Goal: Task Accomplishment & Management: Use online tool/utility

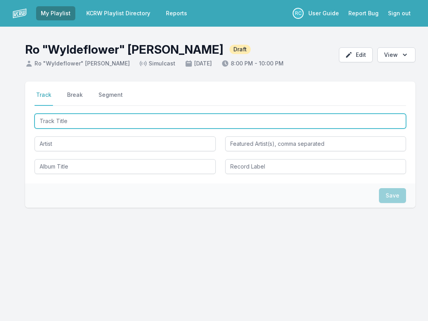
click at [139, 124] on input "Track Title" at bounding box center [220, 121] width 371 height 15
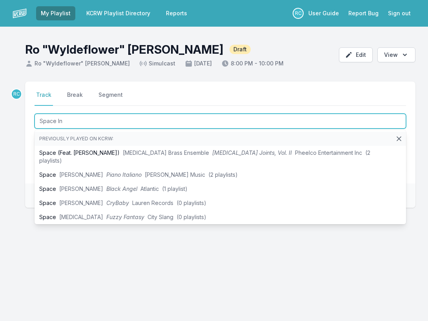
type input "Space Inv"
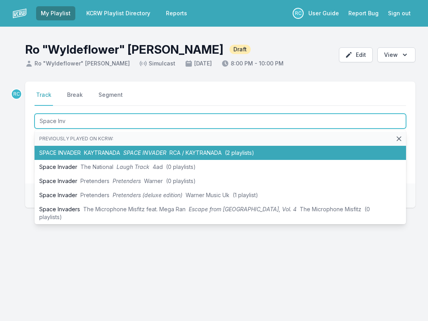
click at [126, 149] on li "SPACE INVADER KAYTRANADA SPACE INVADER RCA / KAYTRANADA (2 playlists)" at bounding box center [220, 153] width 371 height 14
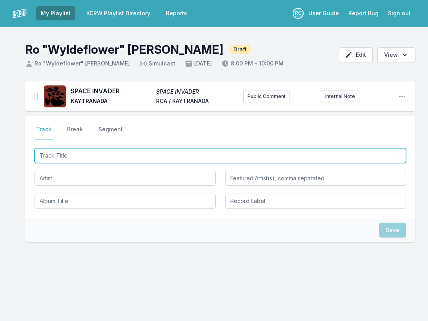
click at [367, 158] on input "Track Title" at bounding box center [220, 155] width 371 height 15
paste input "DOING IT TOO"
type input "DOING IT TOO"
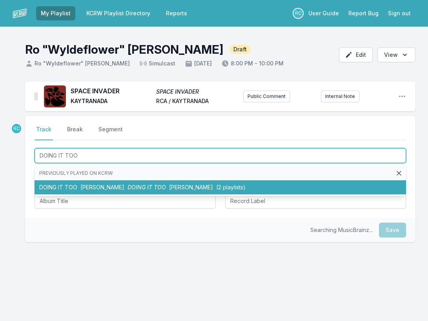
click at [124, 186] on li "DOING IT TOO [PERSON_NAME] DOING IT TOO [PERSON_NAME] (2 playlists)" at bounding box center [220, 187] width 371 height 14
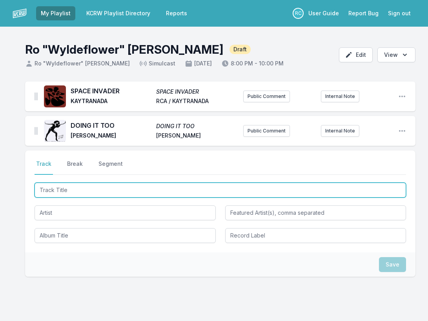
click at [382, 193] on input "Track Title" at bounding box center [220, 190] width 371 height 15
paste input "Didn't I ([PERSON_NAME] Remix)"
type input "Didn't I ([PERSON_NAME] Remix)"
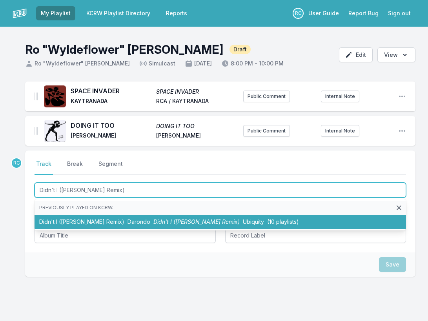
click at [191, 219] on span "Didn't I ([PERSON_NAME] Remix)" at bounding box center [196, 221] width 86 height 7
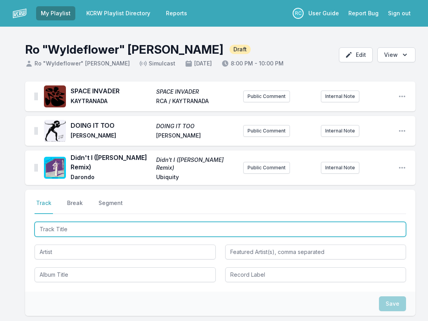
click at [364, 229] on input "Track Title" at bounding box center [220, 229] width 371 height 15
paste input "Freaks Come Out At Night"
type input "Freaks Come Out At Night"
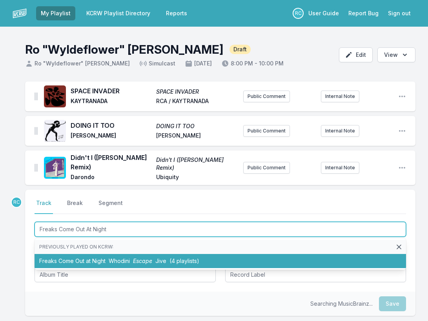
click at [160, 257] on li "Freaks Come Out at Night Whodini Escape Jive (4 playlists)" at bounding box center [220, 261] width 371 height 14
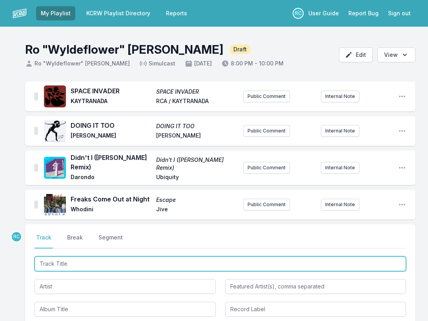
paste input "She's Coming"
type input "She's Coming"
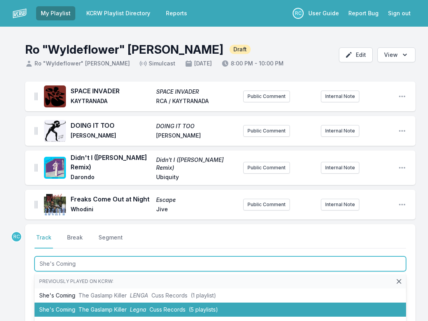
click at [120, 311] on span "The Gaslamp Killer" at bounding box center [102, 309] width 48 height 7
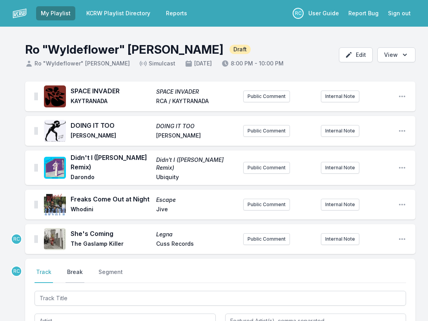
click at [80, 271] on button "Break" at bounding box center [74, 275] width 19 height 15
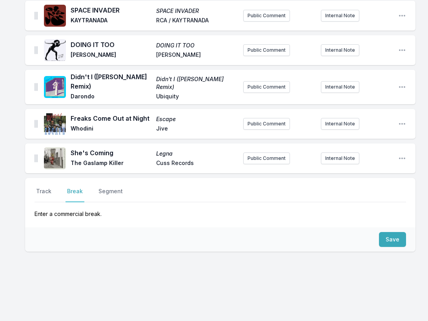
scroll to position [87, 0]
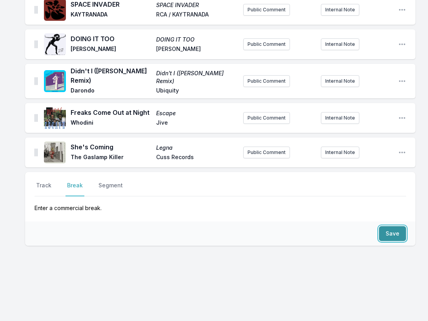
click at [394, 240] on button "Save" at bounding box center [392, 233] width 27 height 15
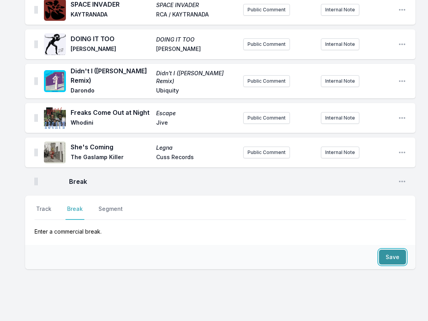
scroll to position [110, 0]
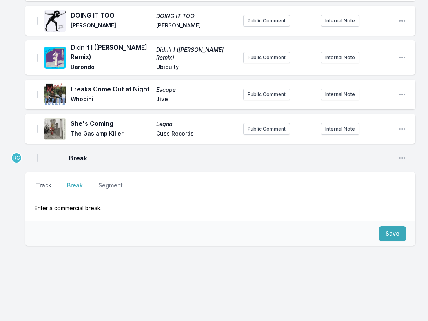
click at [45, 188] on button "Track" at bounding box center [44, 189] width 18 height 15
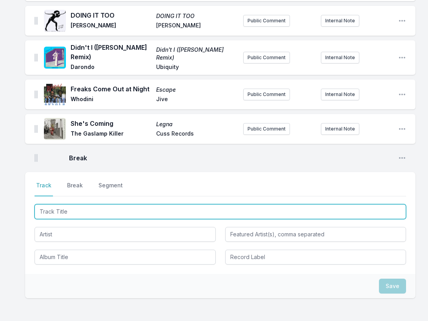
click at [357, 210] on input "Track Title" at bounding box center [220, 211] width 371 height 15
paste input "End Of Summer"
type input "End Of Summer"
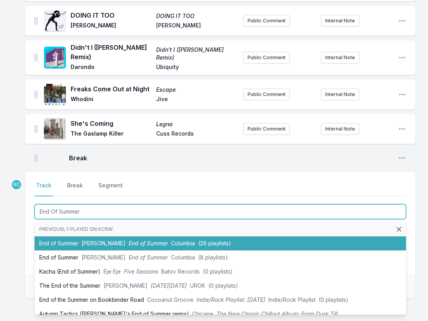
click at [178, 245] on span "Columbia" at bounding box center [183, 243] width 24 height 7
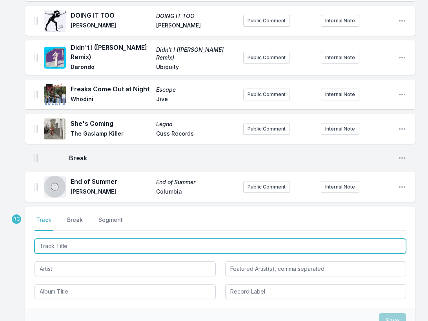
scroll to position [145, 0]
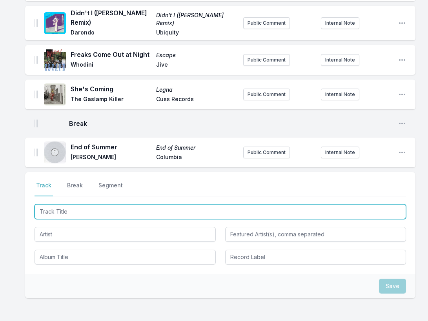
click at [363, 213] on input "Track Title" at bounding box center [220, 211] width 371 height 15
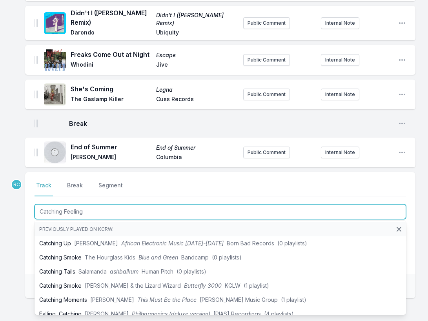
type input "Catching Feelings"
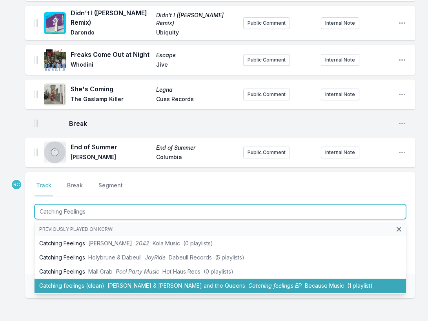
click at [248, 283] on span "Catching feelings EP" at bounding box center [274, 285] width 53 height 7
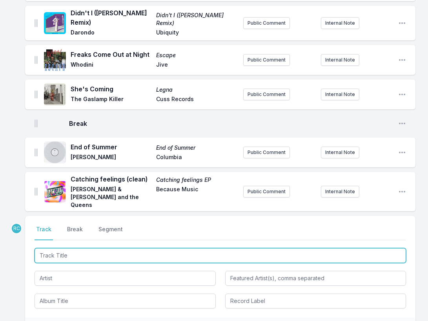
scroll to position [181, 0]
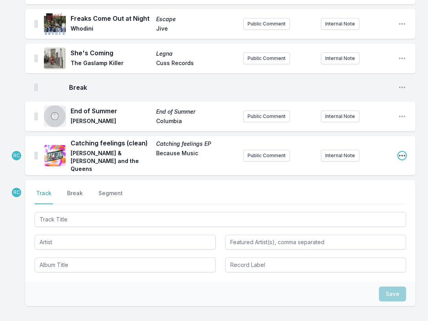
click at [402, 155] on icon "Open playlist item options" at bounding box center [402, 156] width 6 height 2
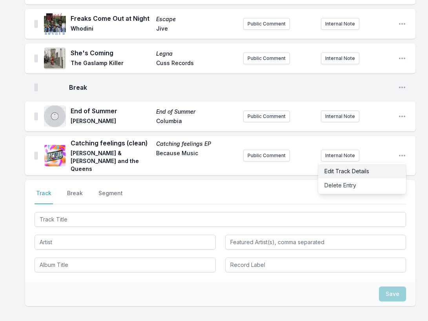
click at [365, 170] on button "Edit Track Details" at bounding box center [362, 171] width 88 height 14
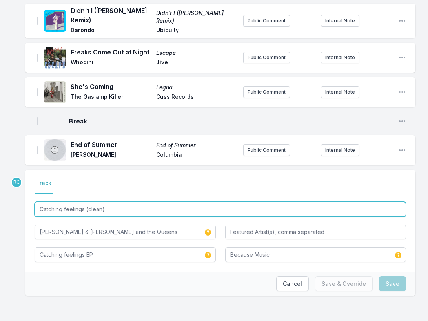
drag, startPoint x: 111, startPoint y: 210, endPoint x: 85, endPoint y: 210, distance: 25.1
click at [85, 210] on input "Catching feelings (clean)" at bounding box center [220, 209] width 371 height 15
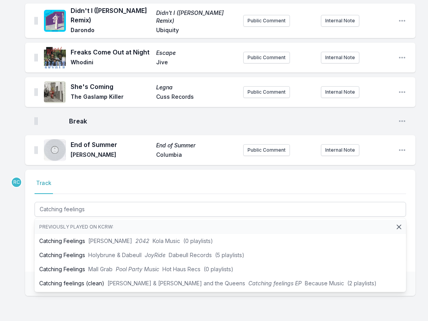
click at [13, 196] on div "SPACE INVADER SPACE INVADER KAYTRANADA RCA / KAYTRANADA Public Comment Internal…" at bounding box center [214, 128] width 428 height 387
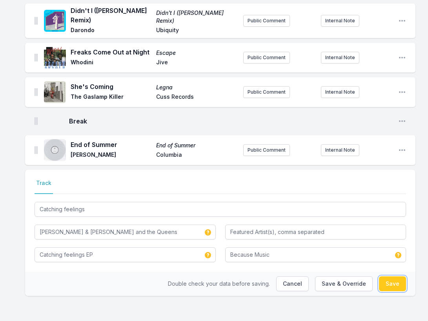
click at [395, 285] on button "Save" at bounding box center [392, 283] width 27 height 15
type input "Catching feelings (clean)"
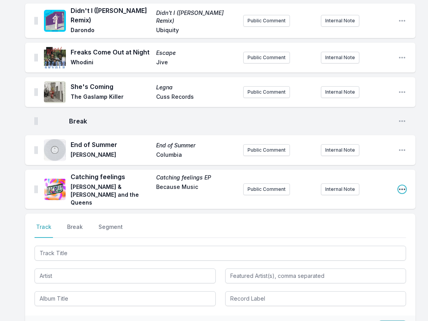
click at [404, 185] on icon "Open playlist item options" at bounding box center [402, 189] width 8 height 8
click at [379, 198] on button "Edit Track Details" at bounding box center [362, 205] width 88 height 14
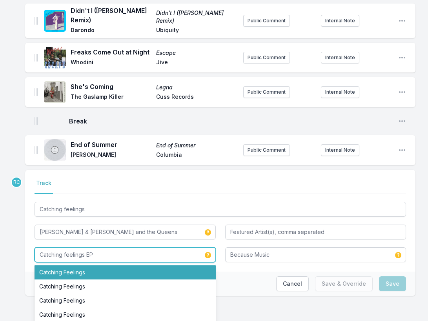
drag, startPoint x: 113, startPoint y: 258, endPoint x: 85, endPoint y: 257, distance: 28.3
click at [85, 257] on input "Catching feelings EP" at bounding box center [125, 254] width 181 height 15
click at [85, 276] on li "Catching Feelings" at bounding box center [125, 272] width 181 height 14
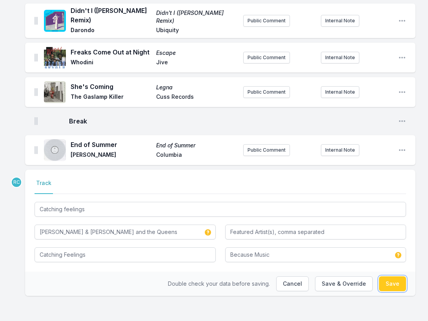
click at [392, 282] on button "Save" at bounding box center [392, 283] width 27 height 15
type input "Catching feelings EP"
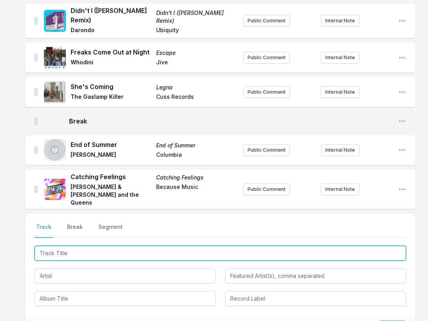
click at [395, 246] on input "Track Title" at bounding box center [220, 253] width 371 height 15
paste input "Tennis Bracelet (feat. [PERSON_NAME])"
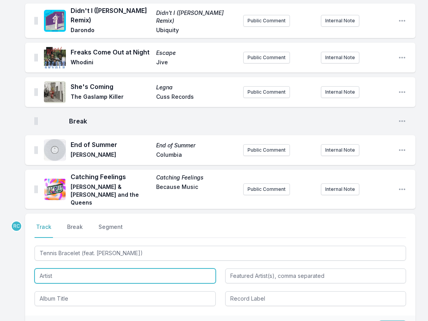
click at [73, 273] on input "Artist" at bounding box center [125, 276] width 181 height 15
type input "Tennis Bracelet"
type input "[PERSON_NAME]"
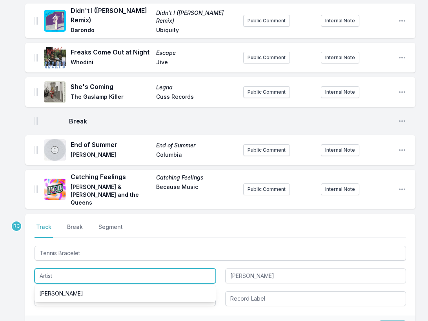
paste input "Rebounder"
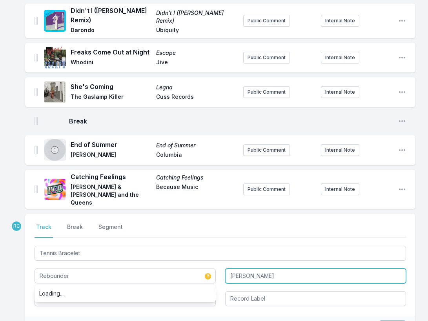
type input "Rebounder"
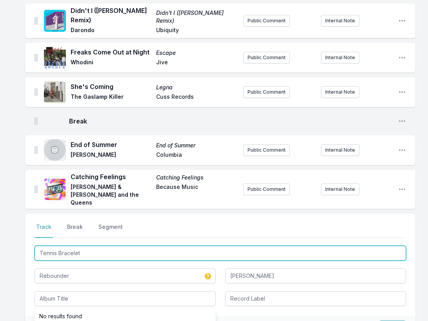
drag, startPoint x: 90, startPoint y: 247, endPoint x: 28, endPoint y: 238, distance: 62.6
click at [28, 238] on div "Select a tab Track Break Segment Track Break Segment Tennis Bracelet Rebounder …" at bounding box center [220, 265] width 390 height 102
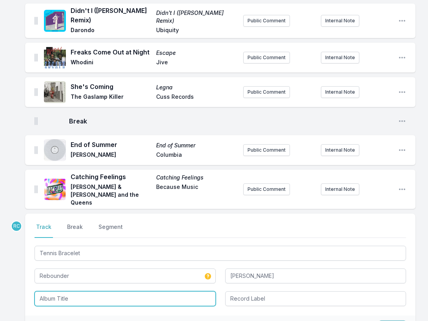
click at [64, 293] on input "Album Title" at bounding box center [125, 298] width 181 height 15
paste input "Tennis Bracelet"
type input "Tennis Bracelet"
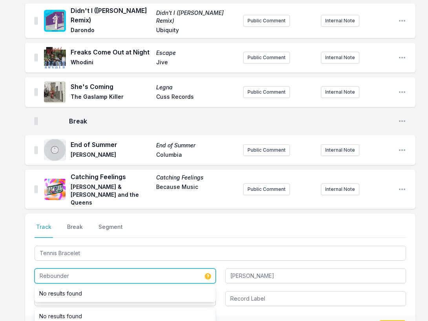
drag, startPoint x: 77, startPoint y: 269, endPoint x: 73, endPoint y: 269, distance: 4.7
click at [73, 269] on input "Rebounder" at bounding box center [125, 276] width 181 height 15
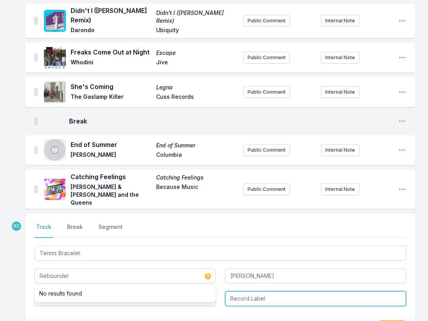
click at [260, 294] on input "Record Label" at bounding box center [315, 298] width 181 height 15
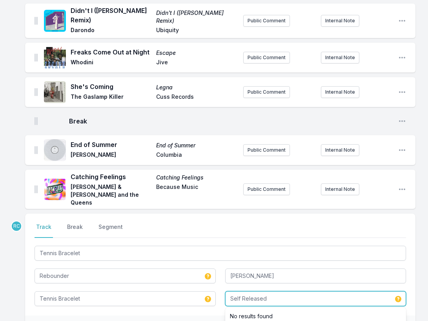
type input "Self Released"
click at [418, 303] on div "SPACE INVADER SPACE INVADER KAYTRANADA RCA / KAYTRANADA Public Comment Internal…" at bounding box center [214, 175] width 428 height 481
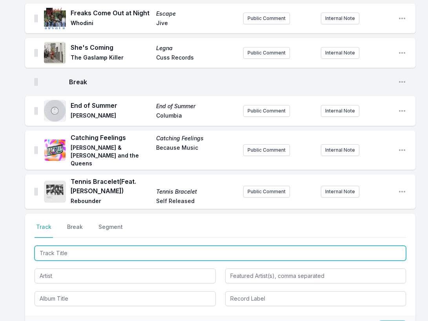
click at [344, 249] on input "Track Title" at bounding box center [220, 253] width 371 height 15
paste input "Freakalizer (Egyptian Lover Remix) - CMGN_Mix1 - Main"
drag, startPoint x: 128, startPoint y: 246, endPoint x: 130, endPoint y: 258, distance: 12.3
click at [130, 258] on div "Freakalizer (Egyptian Lover Remix) - CMGN_Mix1 - Main" at bounding box center [220, 275] width 371 height 62
type input "Freakalizer (Egyptian Lover Remix"
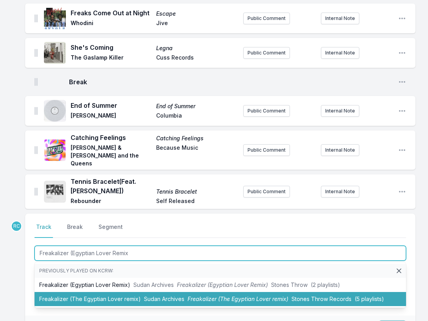
click at [153, 296] on span "Sudan Archives" at bounding box center [164, 299] width 40 height 7
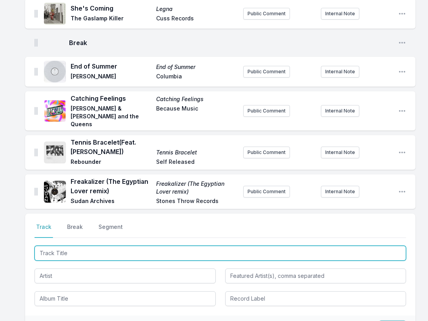
click at [374, 246] on input "Track Title" at bounding box center [220, 253] width 371 height 15
paste input "Don't Take Me As A Fool"
type input "Don't Take Me As A Fool"
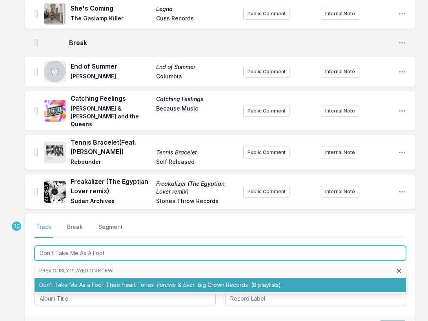
click at [203, 281] on span "Big Crown Records" at bounding box center [223, 284] width 50 height 7
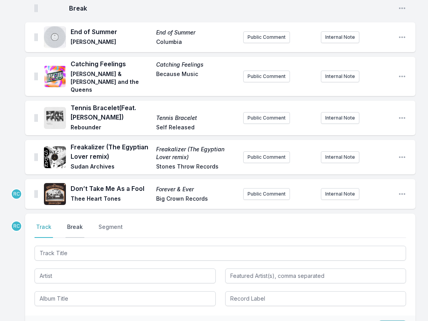
click at [76, 223] on button "Break" at bounding box center [74, 230] width 19 height 15
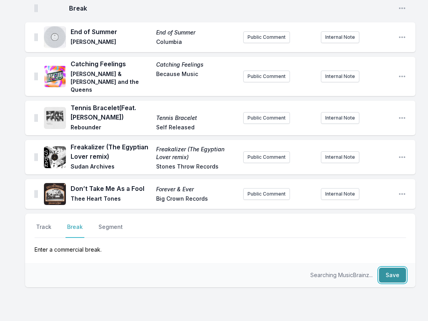
click at [394, 269] on button "Save" at bounding box center [392, 275] width 27 height 15
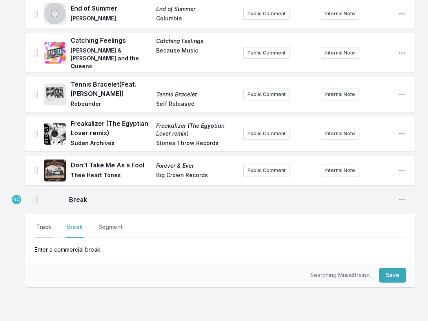
click at [44, 223] on button "Track" at bounding box center [44, 230] width 18 height 15
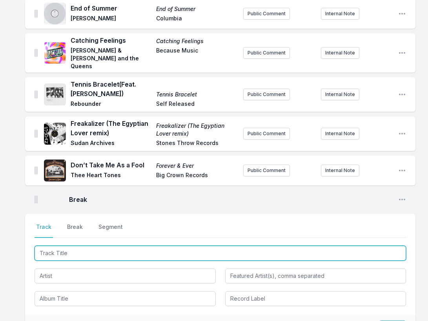
click at [353, 247] on input "Track Title" at bounding box center [220, 253] width 371 height 15
paste input "Get Funky"
type input "Get Funky"
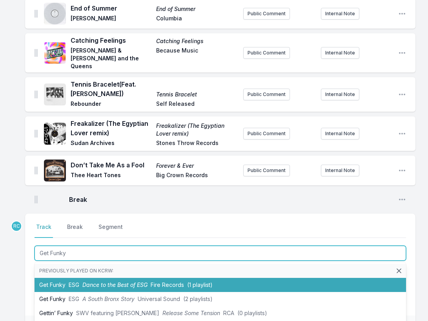
click at [195, 281] on span "(1 playlist)" at bounding box center [199, 284] width 25 height 7
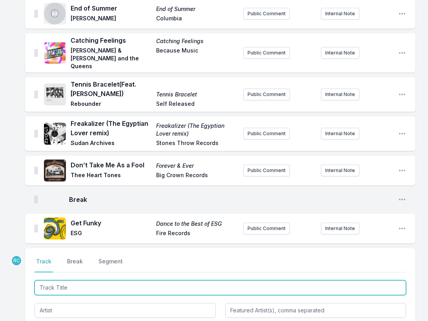
scroll to position [318, 0]
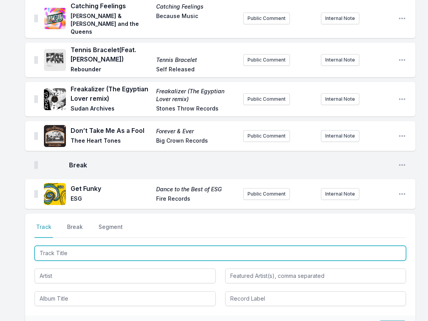
click at [350, 246] on input "Track Title" at bounding box center [220, 253] width 371 height 15
paste input "High horse"
type input "High horse"
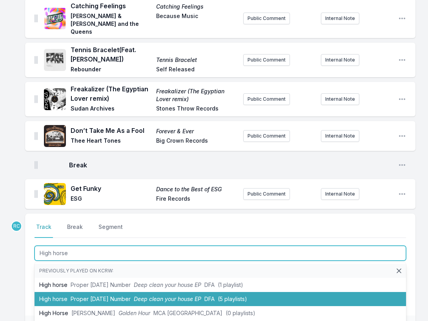
click at [95, 296] on span "Proper [DATE] Number" at bounding box center [101, 299] width 60 height 7
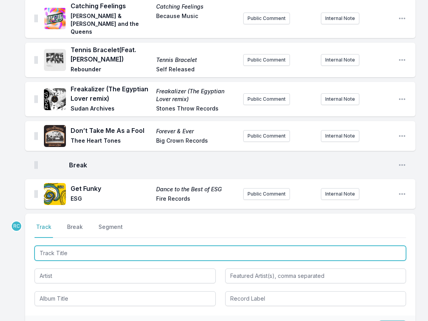
scroll to position [352, 0]
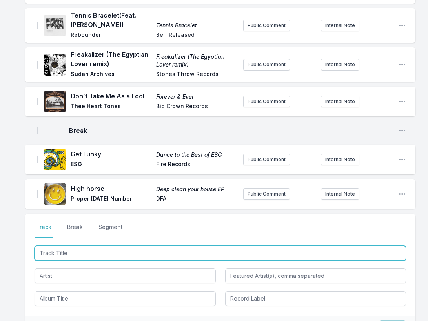
click at [372, 247] on input "Track Title" at bounding box center [220, 253] width 371 height 15
paste input "Could Heaven Ever Be Like This (Radio Edit)"
drag, startPoint x: 165, startPoint y: 243, endPoint x: 123, endPoint y: 249, distance: 42.4
click at [123, 249] on input "Could Heaven Ever Be Like This (Radio Edit)" at bounding box center [220, 253] width 371 height 15
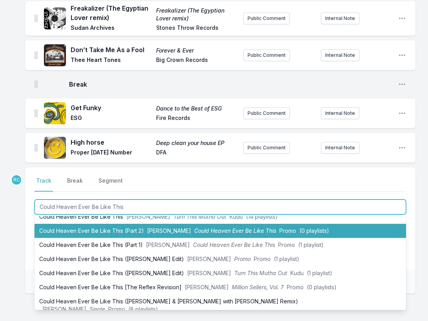
scroll to position [400, 0]
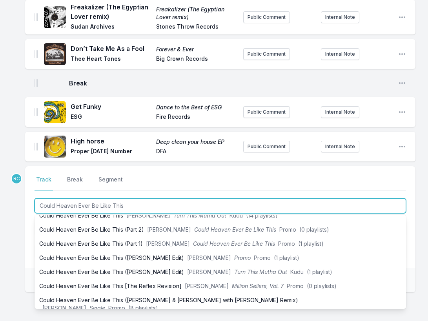
type input "Could Heaven Ever Be Like This"
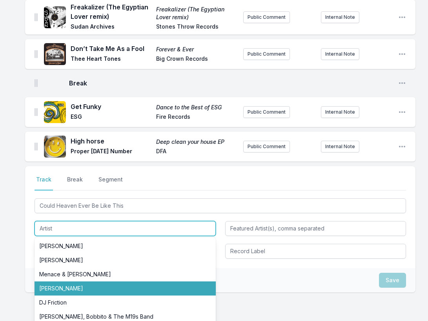
click at [86, 281] on li "[PERSON_NAME]" at bounding box center [125, 288] width 181 height 14
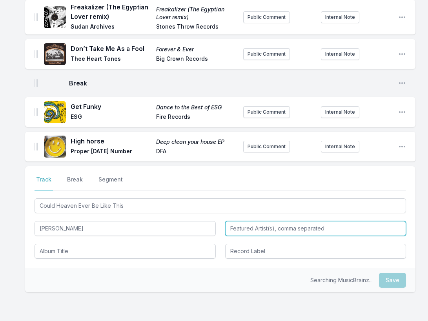
type input "[PERSON_NAME]"
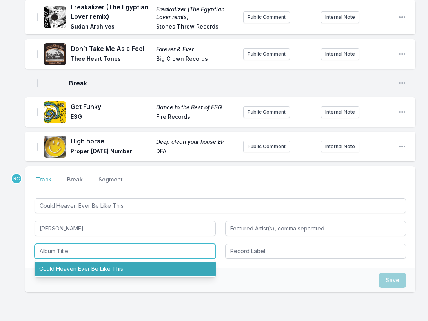
click at [68, 262] on li "Could Heaven Ever Be Like This" at bounding box center [125, 269] width 181 height 14
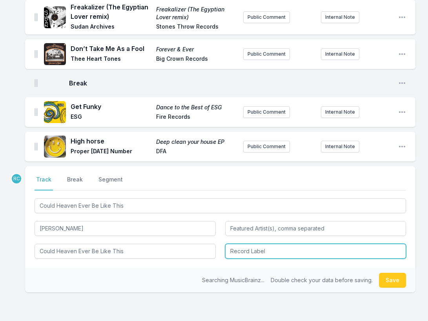
type input "Could Heaven Ever Be Like This"
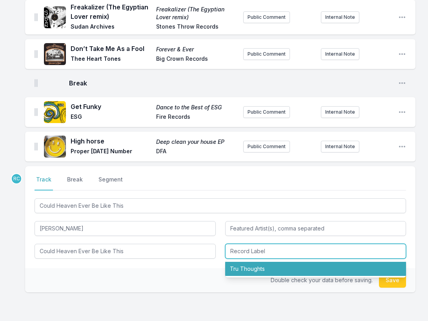
click at [267, 262] on li "Tru Thoughts" at bounding box center [315, 269] width 181 height 14
type input "Tru Thoughts"
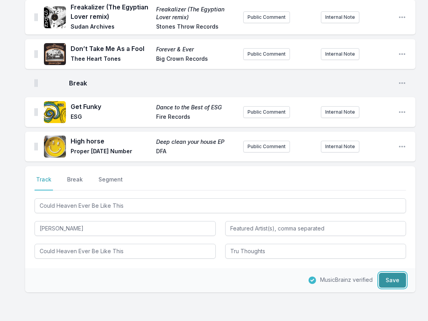
click at [394, 273] on button "Save" at bounding box center [392, 280] width 27 height 15
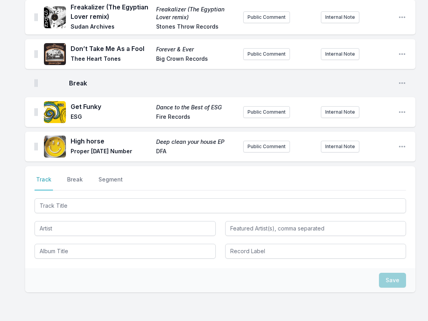
scroll to position [439, 0]
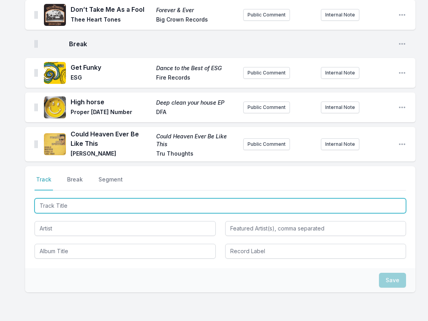
click at [360, 198] on input "Track Title" at bounding box center [220, 205] width 371 height 15
paste input "No Rain, No Flowers"
type input "No Rain, No Flowers"
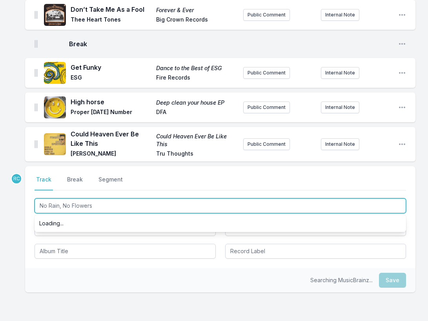
scroll to position [0, 0]
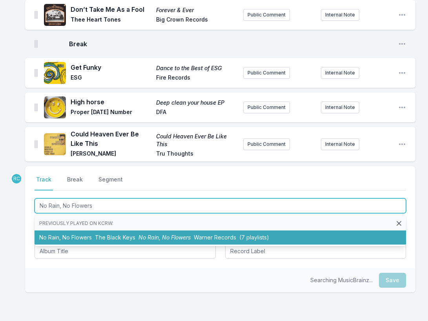
click at [146, 234] on span "No Rain, No Flowers" at bounding box center [164, 237] width 52 height 7
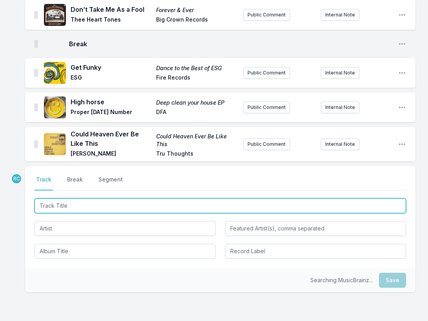
scroll to position [474, 0]
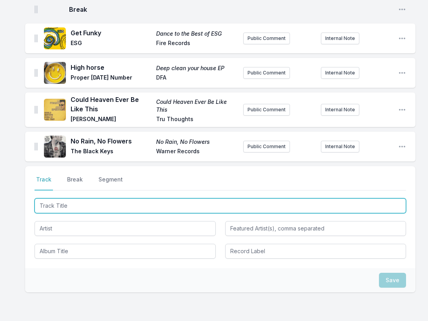
click at [367, 198] on input "Track Title" at bounding box center [220, 205] width 371 height 15
paste input "Closer"
type input "Closer"
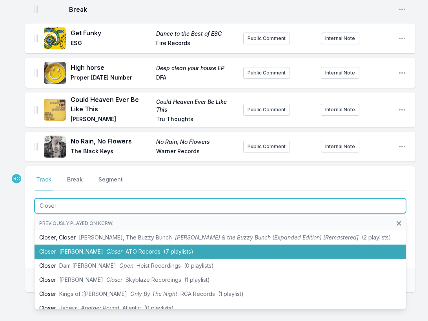
click at [125, 248] on span "ATO Records" at bounding box center [142, 251] width 35 height 7
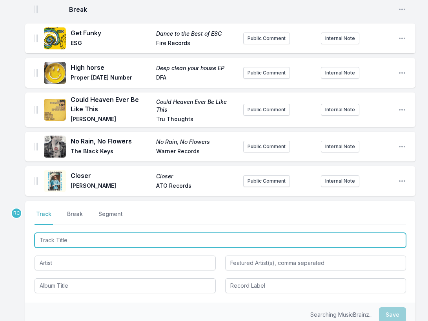
scroll to position [508, 0]
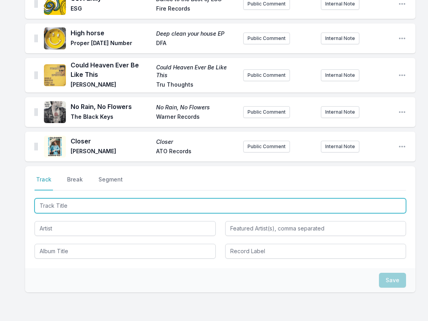
click at [368, 201] on input "Track Title" at bounding box center [220, 205] width 371 height 15
paste input "Countryman '82"
type input "Countryman '82"
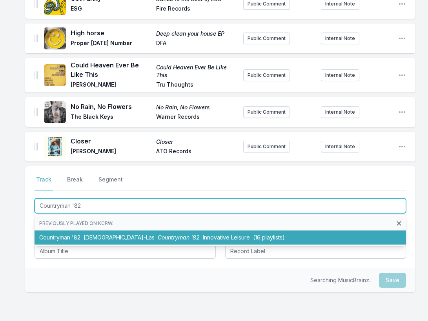
click at [158, 234] on span "Countryman '82" at bounding box center [179, 237] width 42 height 7
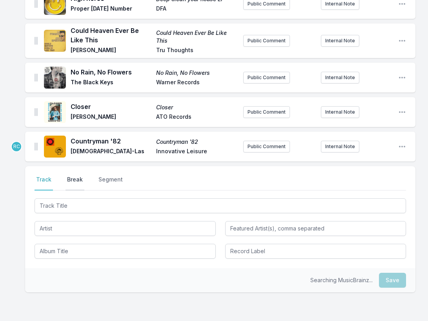
click at [70, 176] on button "Break" at bounding box center [74, 183] width 19 height 15
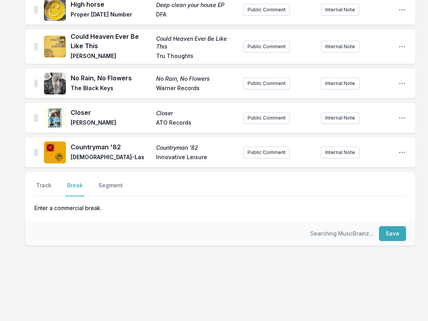
scroll to position [529, 0]
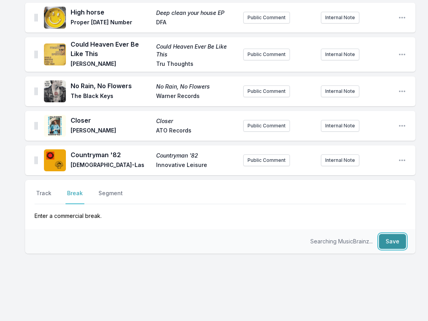
click at [401, 235] on button "Save" at bounding box center [392, 241] width 27 height 15
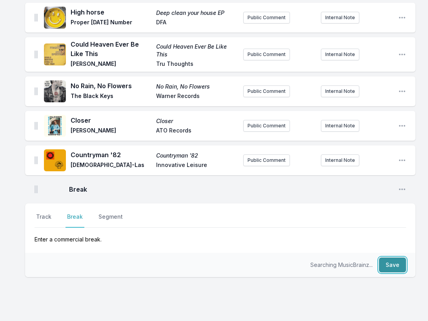
scroll to position [552, 0]
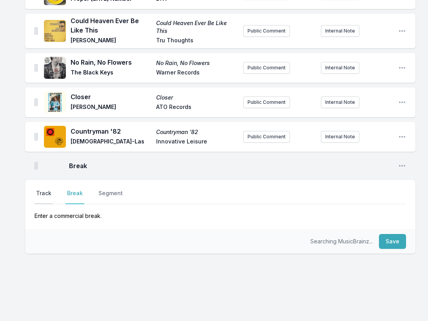
click at [44, 189] on button "Track" at bounding box center [44, 196] width 18 height 15
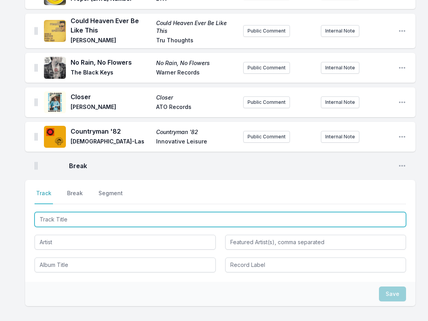
click at [362, 212] on input "Track Title" at bounding box center [220, 219] width 371 height 15
paste input "Barefoot in the Park (feat. [PERSON_NAME])"
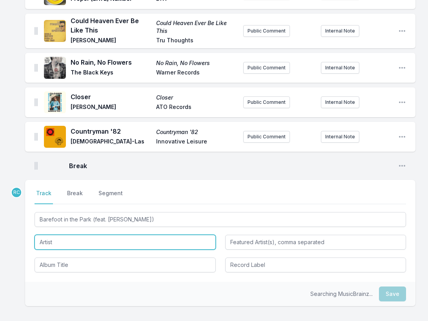
type input "Barefoot in the Park"
type input "[PERSON_NAME]"
paste input "[PERSON_NAME]"
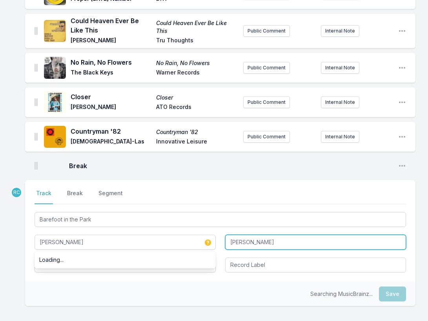
type input "[PERSON_NAME]"
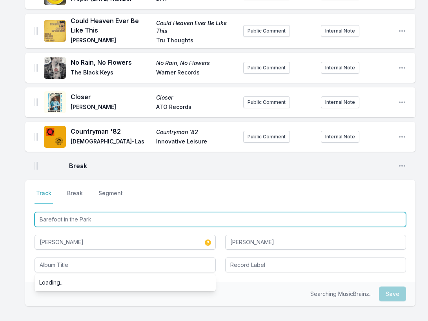
click at [113, 212] on input "Barefoot in the Park" at bounding box center [220, 219] width 371 height 15
type input "Barefoot in the Par"
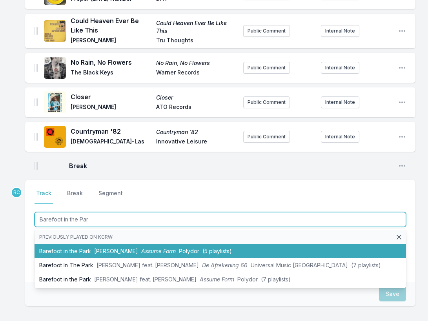
click at [98, 248] on span "[PERSON_NAME]" at bounding box center [116, 251] width 44 height 7
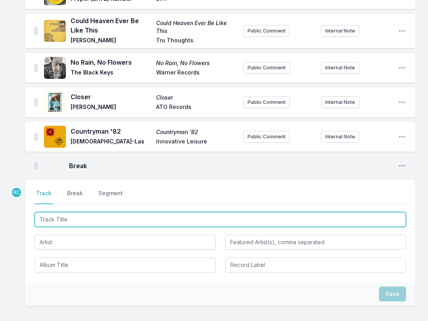
scroll to position [587, 0]
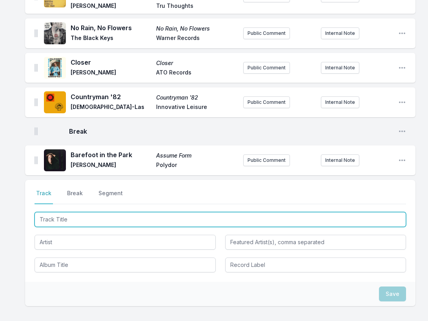
click at [345, 212] on input "Track Title" at bounding box center [220, 219] width 371 height 15
paste input "Best Disaster"
type input "Best Disaster"
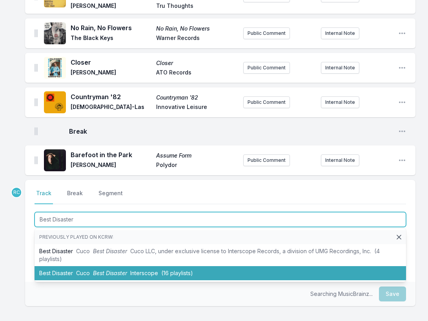
click at [109, 266] on li "Best Disaster Cuco Best Disaster Interscope (16 playlists)" at bounding box center [220, 273] width 371 height 14
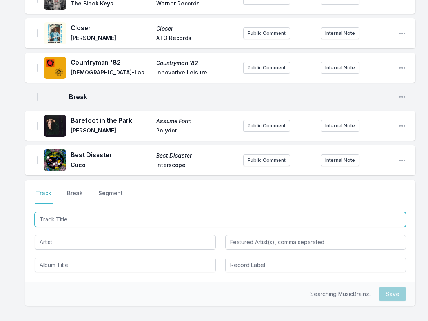
click at [373, 215] on input "Track Title" at bounding box center [220, 219] width 371 height 15
paste input "Funky People"
type input "Funky People"
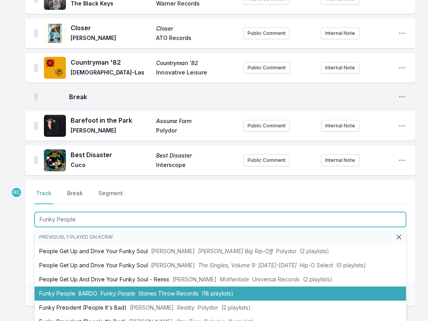
click at [79, 290] on span "BARDO" at bounding box center [87, 293] width 19 height 7
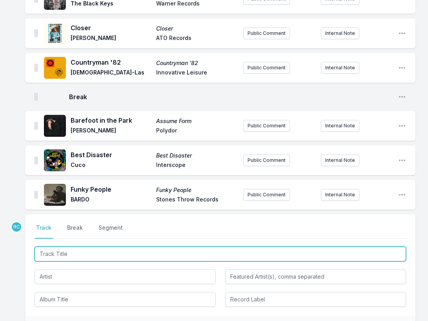
scroll to position [656, 0]
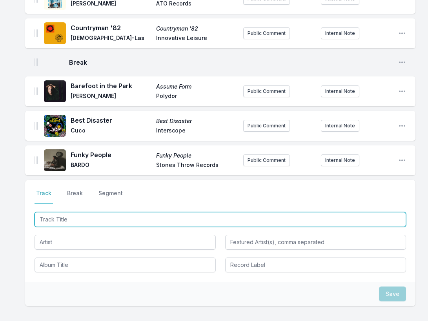
click at [365, 213] on input "Track Title" at bounding box center [220, 219] width 371 height 15
paste input "Paraíso"
type input "Paraíso"
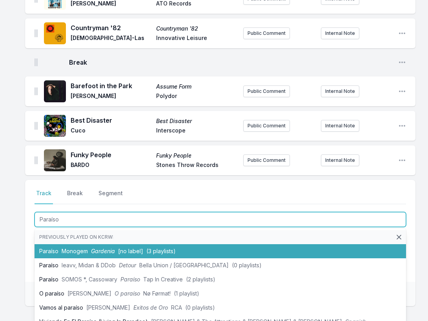
click at [143, 244] on li "Paraíso Monogem Gardenia [no label] (3 playlists)" at bounding box center [220, 251] width 371 height 14
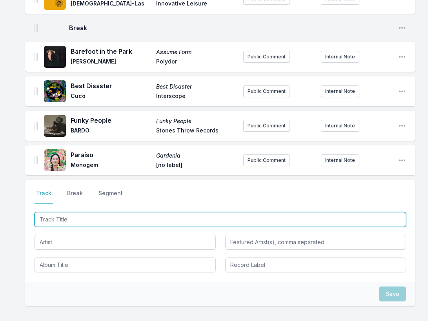
click at [367, 214] on input "Track Title" at bounding box center [220, 219] width 371 height 15
paste input "Been So Long"
type input "Been So Long"
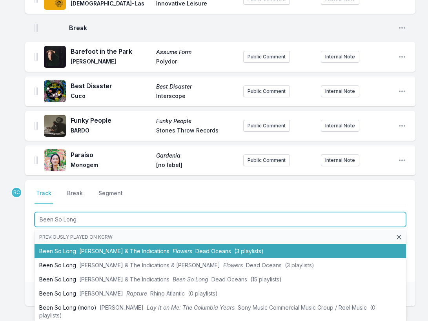
click at [112, 248] on span "[PERSON_NAME] & The Indications" at bounding box center [124, 251] width 90 height 7
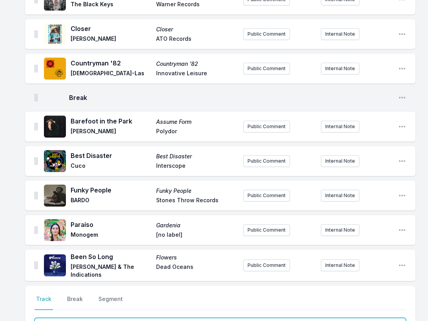
scroll to position [658, 0]
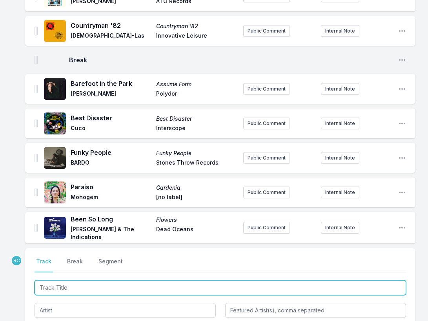
click at [318, 280] on input "Track Title" at bounding box center [220, 287] width 371 height 15
paste input "Under the Sun"
type input "Under the Sun"
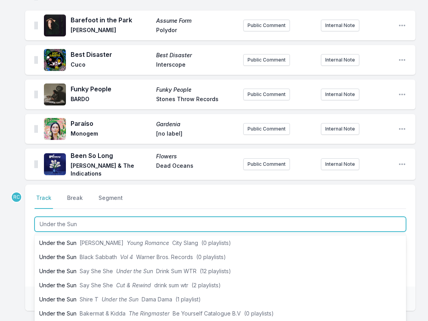
scroll to position [18, 0]
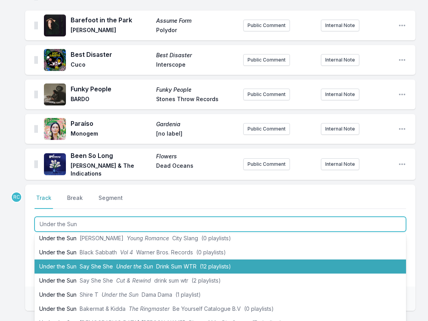
click at [90, 263] on span "Say She She" at bounding box center [96, 266] width 33 height 7
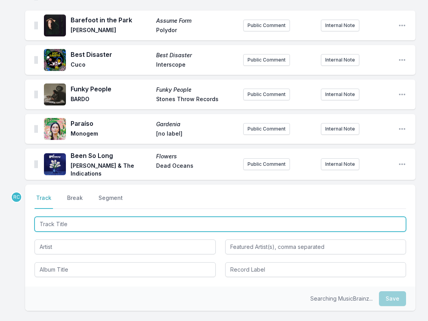
scroll to position [756, 0]
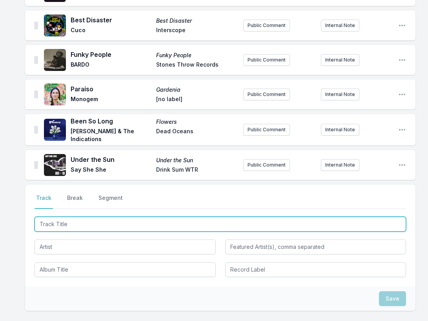
click at [350, 217] on input "Track Title" at bounding box center [220, 224] width 371 height 15
paste input "Fortunate"
type input "Fortunate"
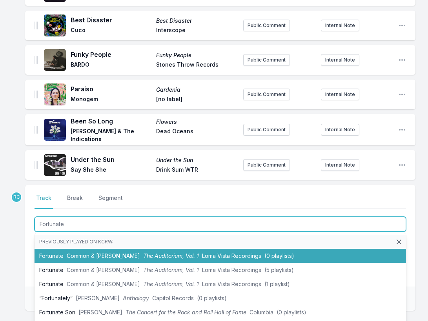
click at [71, 252] on span "Common & [PERSON_NAME]" at bounding box center [103, 255] width 73 height 7
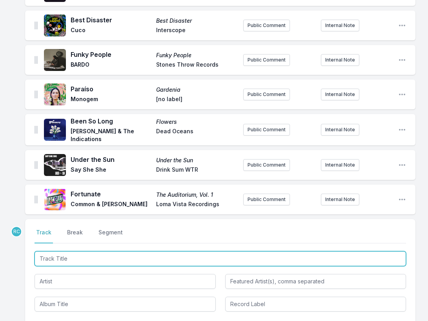
scroll to position [791, 0]
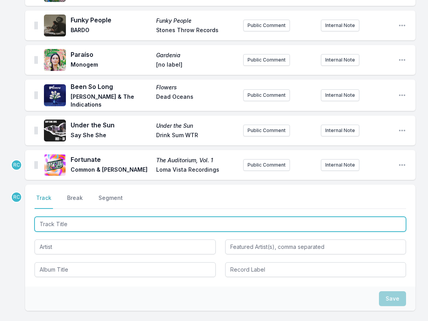
paste input "Track Title"
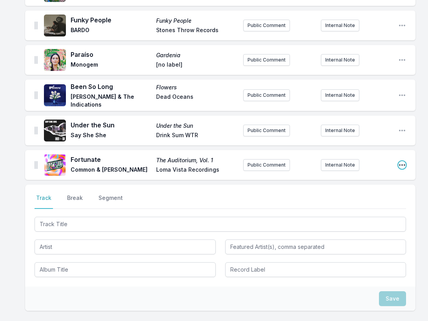
click at [399, 161] on icon "Open playlist item options" at bounding box center [402, 165] width 8 height 8
click at [378, 174] on button "Edit Track Details" at bounding box center [362, 181] width 88 height 14
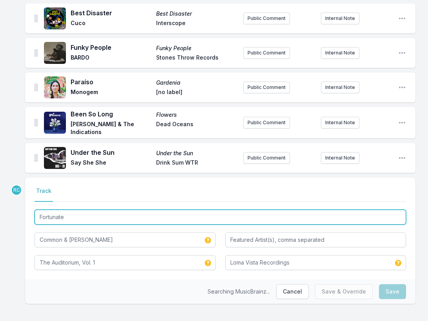
click at [166, 210] on input "Fortunate" at bounding box center [220, 217] width 371 height 15
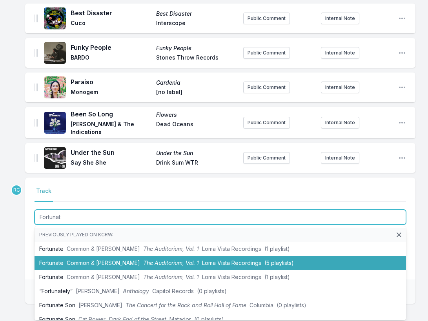
click at [143, 260] on span "The Auditorium, Vol. 1" at bounding box center [171, 263] width 56 height 7
type input "Fortunate"
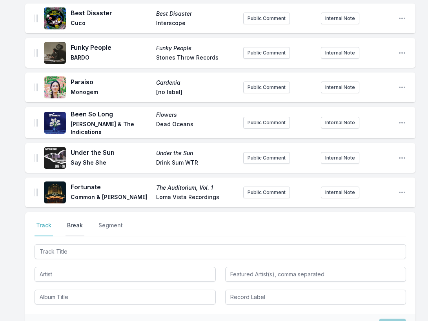
click at [76, 222] on button "Break" at bounding box center [74, 229] width 19 height 15
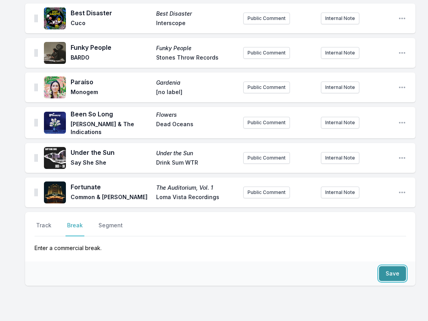
click at [398, 266] on button "Save" at bounding box center [392, 273] width 27 height 15
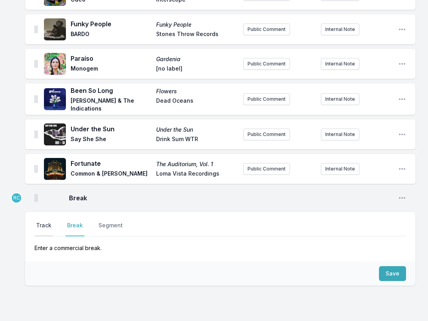
click at [45, 222] on button "Track" at bounding box center [44, 229] width 18 height 15
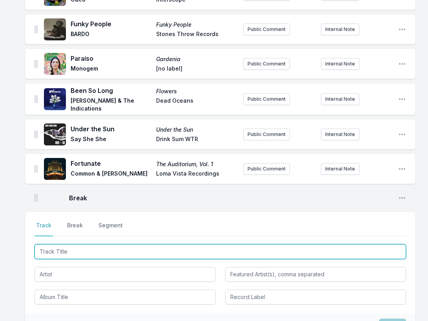
click at [360, 246] on input "Track Title" at bounding box center [220, 251] width 371 height 15
paste input "Found A Light ([PERSON_NAME][GEOGRAPHIC_DATA])"
type input "Found A Light ([PERSON_NAME][GEOGRAPHIC_DATA])"
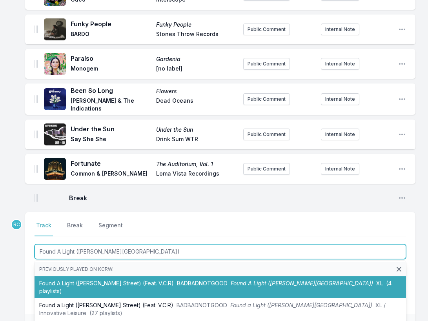
click at [130, 276] on li "Found A Light ([PERSON_NAME] Street) (Feat. V.C.R) BADBADNOTGOOD Found A Light …" at bounding box center [220, 287] width 371 height 22
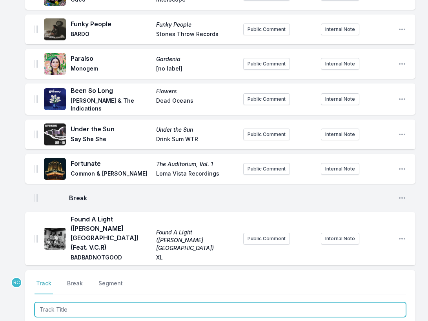
scroll to position [826, 0]
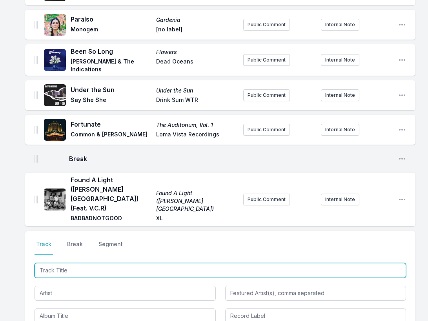
click at [361, 263] on input "Track Title" at bounding box center [220, 270] width 371 height 15
type input "Spirit 2.0"
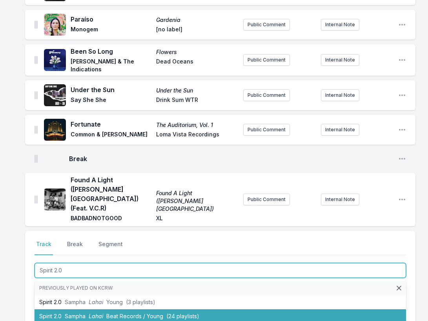
click at [154, 313] on span "Beat Records / Young" at bounding box center [134, 316] width 57 height 7
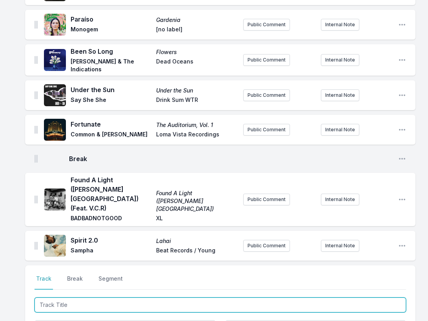
scroll to position [861, 0]
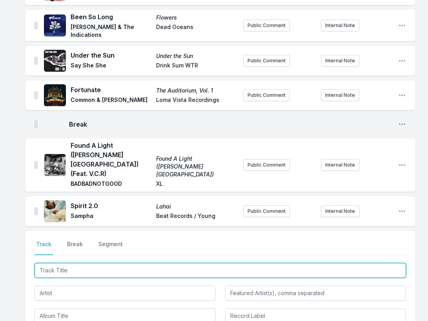
click at [348, 263] on input "Track Title" at bounding box center [220, 270] width 371 height 15
paste input "Look at You"
type input "Look at You"
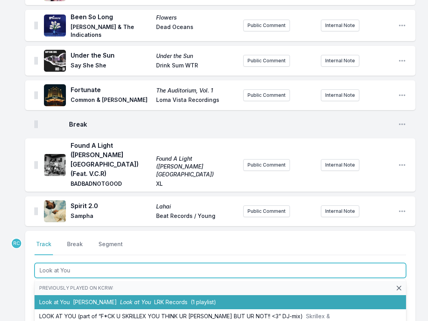
click at [122, 299] on span "Look at You" at bounding box center [135, 302] width 31 height 7
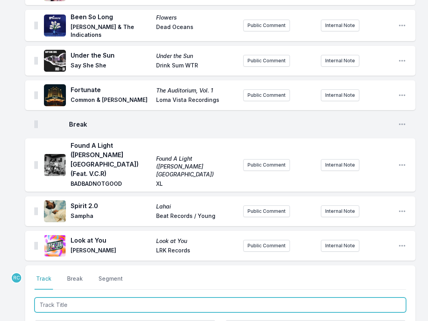
scroll to position [895, 0]
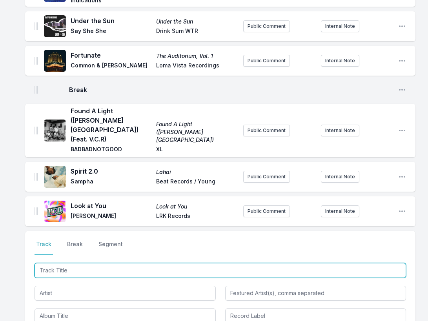
click at [343, 263] on input "Track Title" at bounding box center [220, 270] width 371 height 15
paste input "Say It Again"
type input "Say It Again"
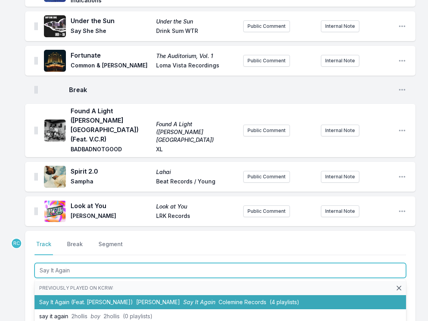
click at [137, 299] on span "[PERSON_NAME]" at bounding box center [158, 302] width 44 height 7
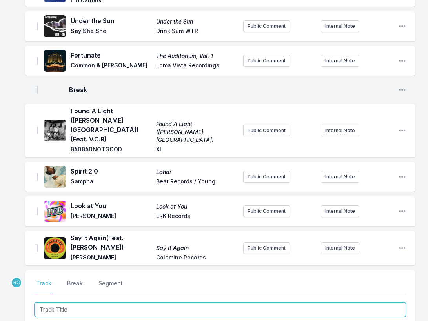
scroll to position [934, 0]
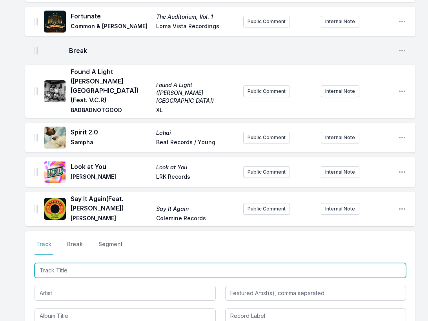
click at [367, 263] on input "Track Title" at bounding box center [220, 270] width 371 height 15
paste input "Say Goodbye"
type input "Say Goodbye"
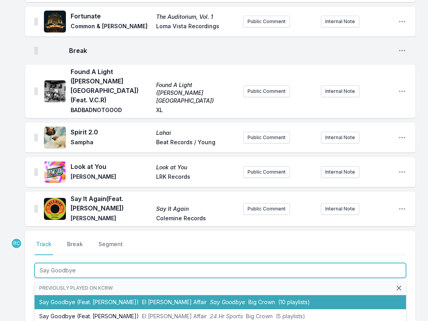
click at [92, 295] on li "Say Goodbye (Feat. [PERSON_NAME]) El [PERSON_NAME] Affair Say Goodbye Big Crown…" at bounding box center [220, 302] width 371 height 14
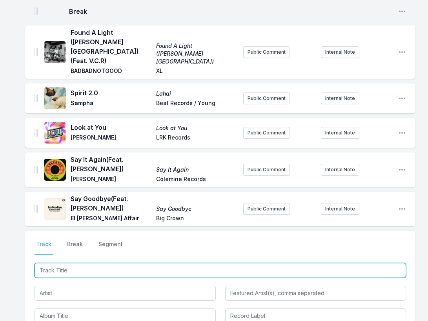
click at [347, 263] on input "Track Title" at bounding box center [220, 270] width 371 height 15
paste input "Velodrome"
type input "Velodrome"
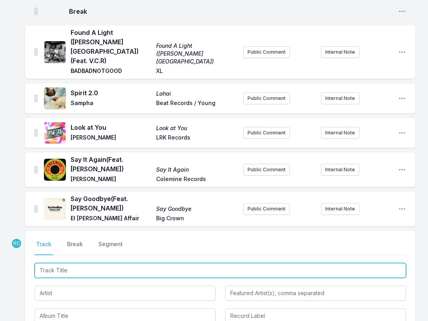
scroll to position [1008, 0]
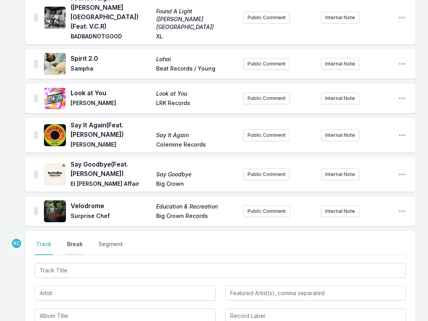
click at [74, 240] on button "Break" at bounding box center [74, 247] width 19 height 15
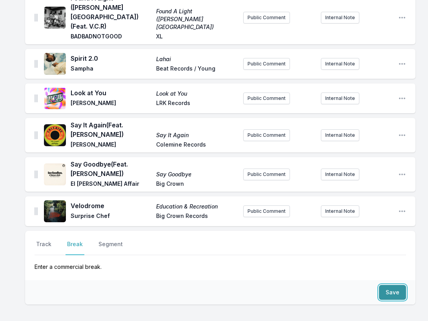
click at [391, 285] on button "Save" at bounding box center [392, 292] width 27 height 15
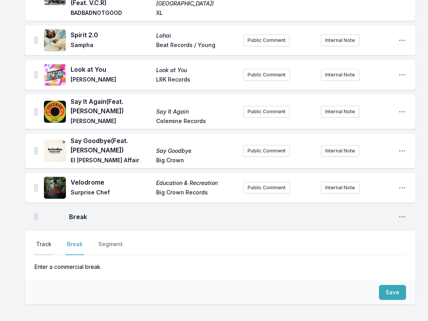
click at [44, 240] on button "Track" at bounding box center [44, 247] width 18 height 15
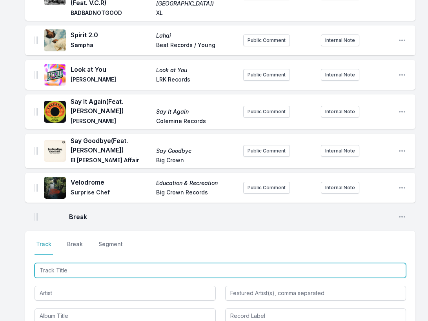
click at [50, 263] on input "Track Title" at bounding box center [220, 270] width 371 height 15
type input "EAT"
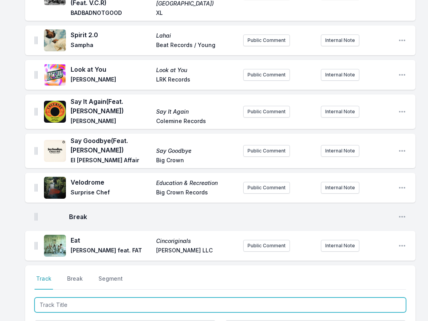
scroll to position [1066, 0]
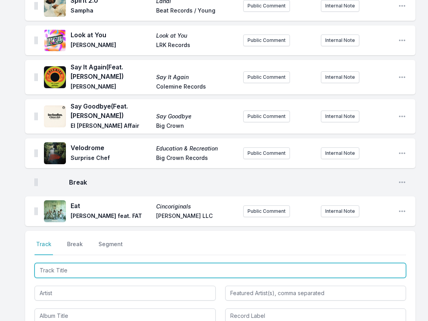
click at [383, 263] on input "Track Title" at bounding box center [220, 270] width 371 height 15
paste input "Free"
type input "Free"
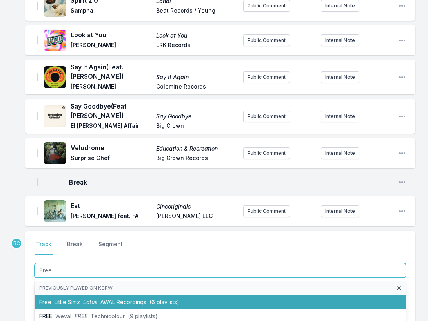
click at [111, 295] on li "Free Little Simz Lotus AWAL Recordings (6 playlists)" at bounding box center [220, 302] width 371 height 14
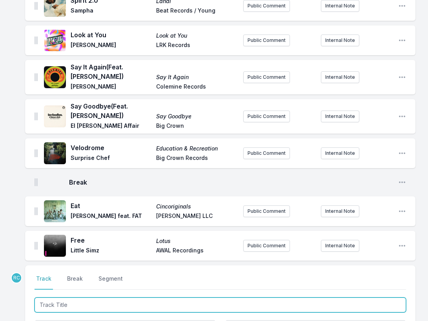
scroll to position [1100, 0]
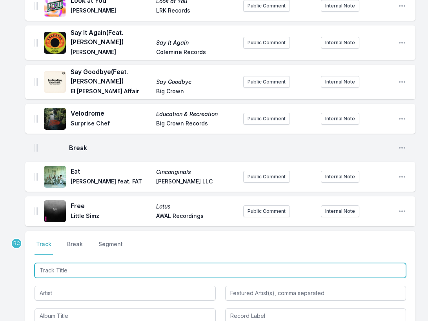
click at [382, 263] on input "Track Title" at bounding box center [220, 270] width 371 height 15
paste input "nsalada"
type input "Ensalada"
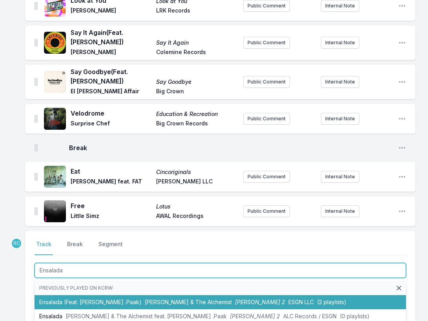
click at [171, 299] on span "[PERSON_NAME] & The Alchemist" at bounding box center [188, 302] width 87 height 7
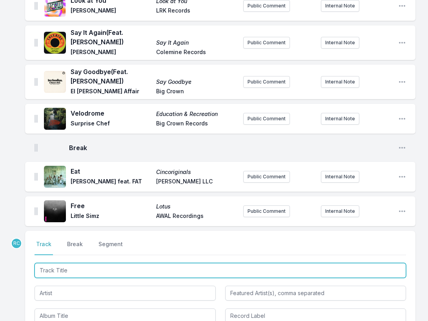
scroll to position [1146, 0]
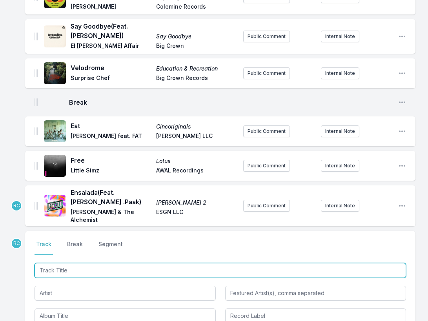
click at [77, 263] on input "Track Title" at bounding box center [220, 270] width 371 height 15
paste input "Track Title"
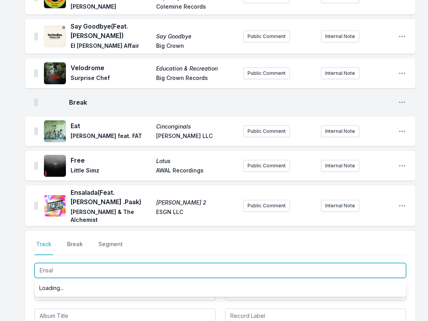
type input "Ensala"
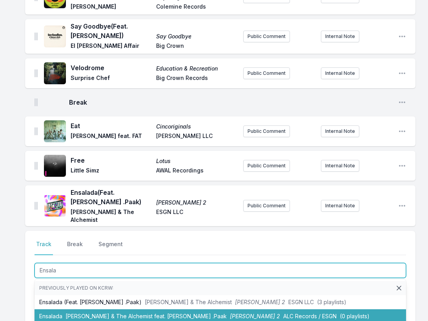
click at [89, 313] on span "[PERSON_NAME] & The Alchemist feat. [PERSON_NAME] .Paak" at bounding box center [145, 316] width 161 height 7
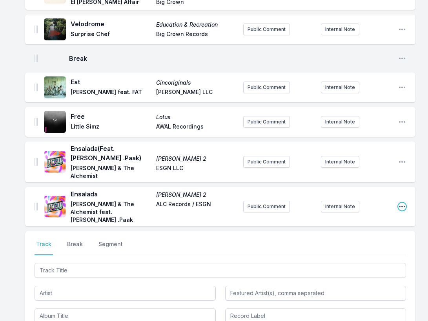
click at [400, 203] on icon "Open playlist item options" at bounding box center [402, 207] width 8 height 8
click at [377, 215] on button "Edit Track Details" at bounding box center [362, 222] width 88 height 14
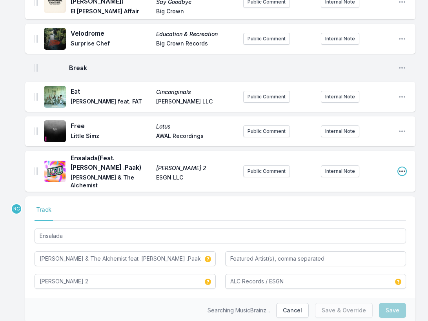
click at [403, 171] on icon "Open playlist item options" at bounding box center [402, 172] width 6 height 2
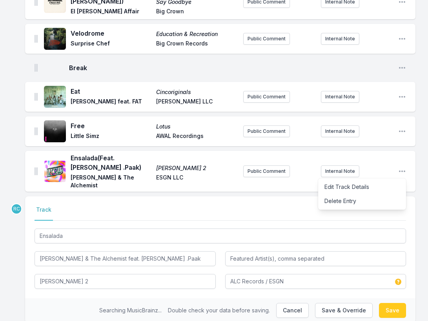
type input "ALC Records, ESGN"
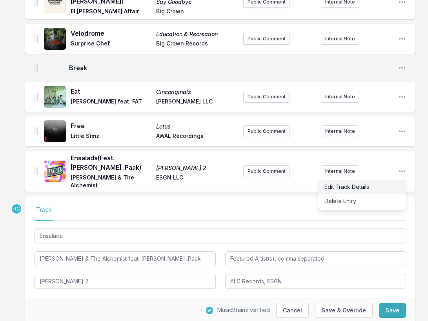
click at [370, 180] on button "Edit Track Details" at bounding box center [362, 187] width 88 height 14
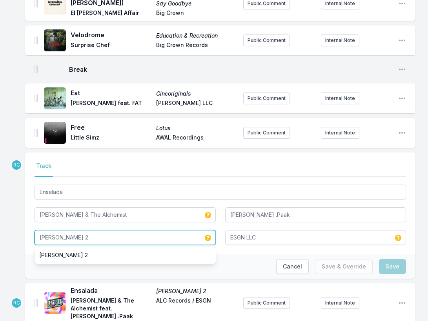
drag, startPoint x: 82, startPoint y: 211, endPoint x: 34, endPoint y: 205, distance: 48.1
click at [34, 205] on div "Select a tab Track Track Ensalada [PERSON_NAME] & The Alchemist [PERSON_NAME] .…" at bounding box center [220, 204] width 390 height 102
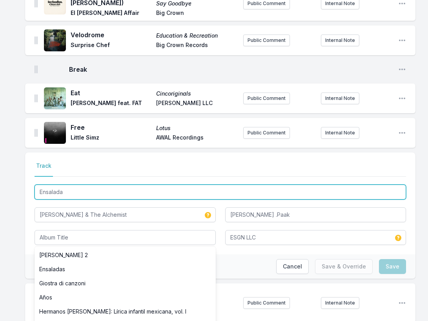
drag, startPoint x: 65, startPoint y: 164, endPoint x: 25, endPoint y: 160, distance: 39.9
click at [25, 160] on div "Select a tab Track Track Ensalada [PERSON_NAME] & The Alchemist [PERSON_NAME] .…" at bounding box center [220, 204] width 390 height 102
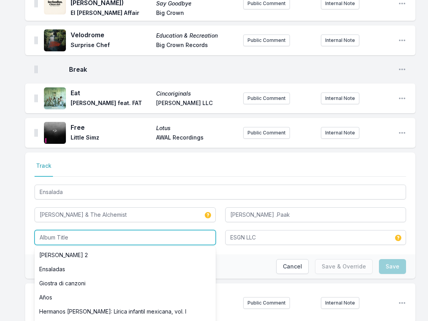
click at [74, 230] on input "Album Title" at bounding box center [125, 237] width 181 height 15
paste input "Ensalada"
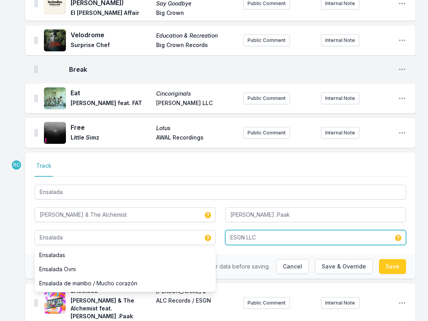
type input "Ensalada"
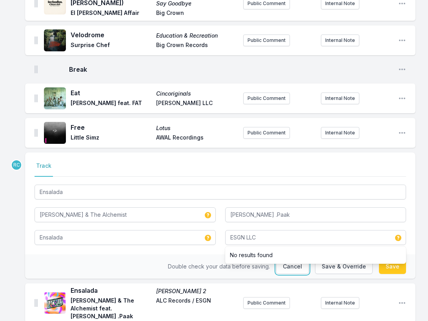
type input "ESGN LLC"
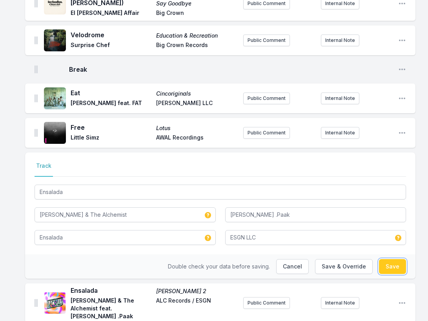
click at [387, 259] on button "Save" at bounding box center [392, 266] width 27 height 15
type input "[PERSON_NAME] 2"
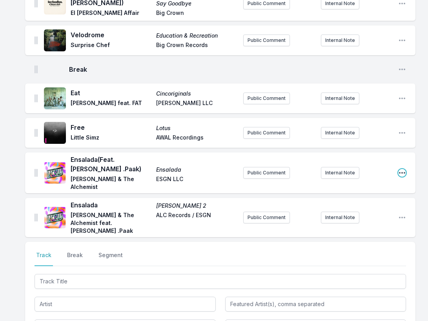
click at [401, 169] on icon "Open playlist item options" at bounding box center [402, 173] width 8 height 8
click at [377, 196] on button "Delete Entry" at bounding box center [362, 203] width 88 height 14
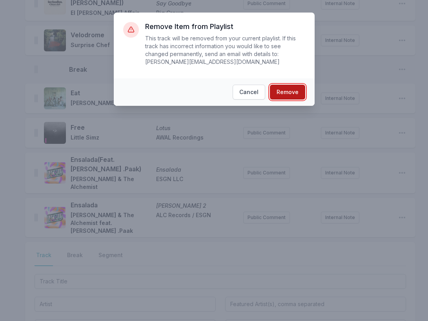
click at [287, 90] on button "Remove" at bounding box center [287, 92] width 35 height 15
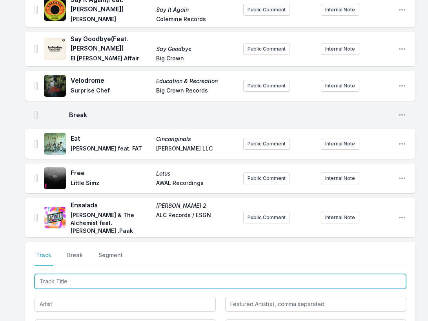
click at [374, 274] on input "Track Title" at bounding box center [220, 281] width 371 height 15
paste input "The Edge"
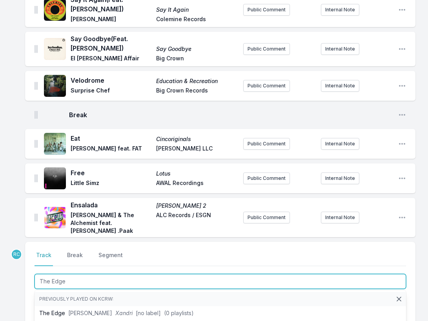
type input "The Edge"
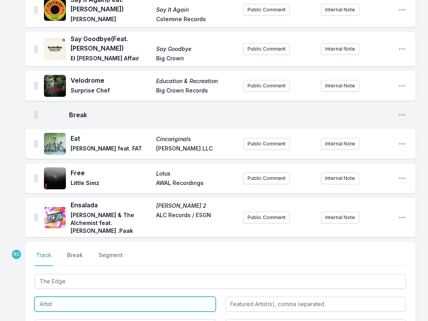
click at [157, 297] on input "Artist" at bounding box center [125, 304] width 181 height 15
paste input "[PERSON_NAME], Madlib & Your Old Droog"
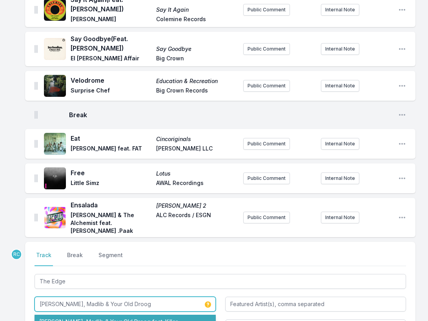
click at [137, 315] on li "[PERSON_NAME], Madlib & Your Old Droog feat. Killer [PERSON_NAME]" at bounding box center [125, 326] width 181 height 22
type input "[PERSON_NAME], Madlib & Your Old Droog"
type input "Killer [PERSON_NAME]"
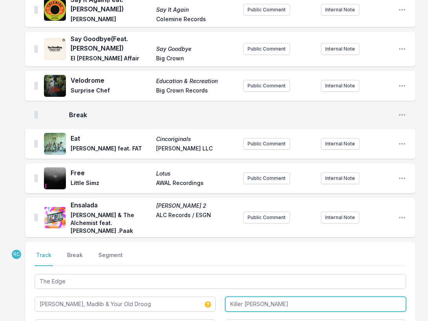
type input "[PERSON_NAME], Madlib & Your Old Droog"
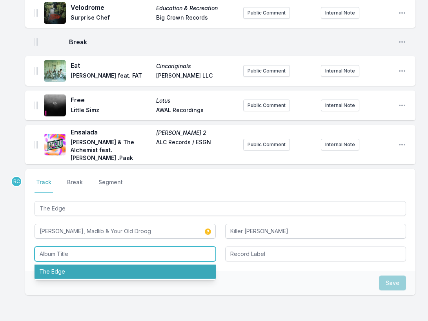
scroll to position [1209, 0]
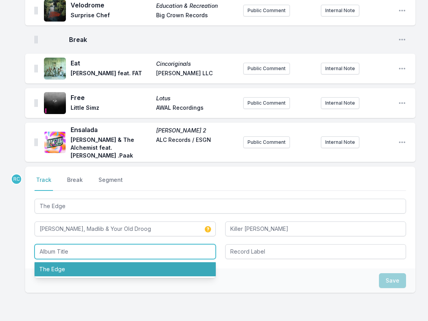
click at [93, 262] on li "The Edge" at bounding box center [125, 269] width 181 height 14
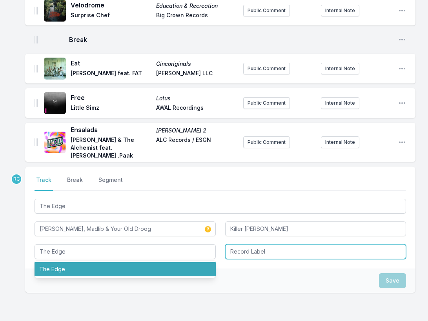
type input "The Edge"
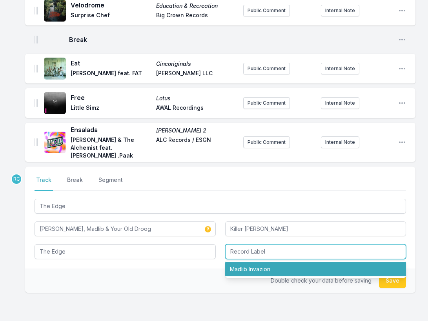
click at [249, 262] on li "Madlib Invazion" at bounding box center [315, 269] width 181 height 14
type input "Madlib Invazion"
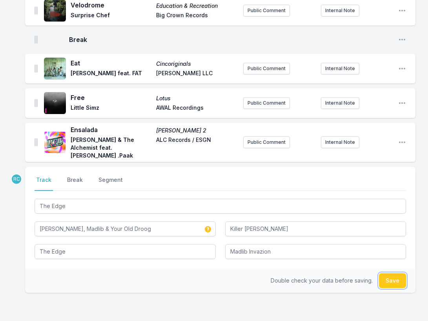
click at [396, 273] on button "Save" at bounding box center [392, 280] width 27 height 15
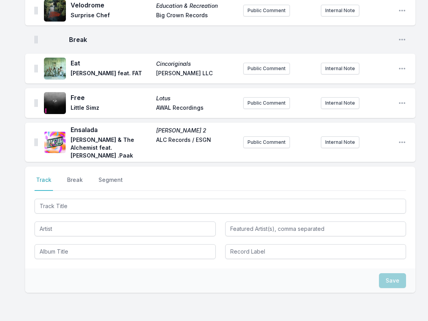
scroll to position [1254, 0]
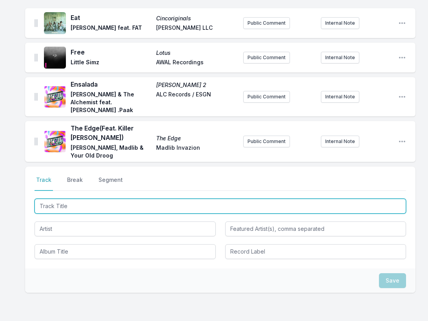
click at [367, 199] on input "Track Title" at bounding box center [220, 206] width 371 height 15
paste input "GIVE IT ALL"
type input "GIVE IT ALL"
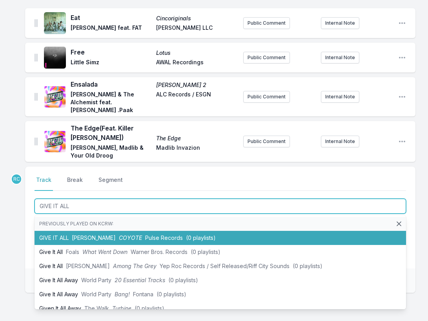
click at [111, 234] on span "[PERSON_NAME]" at bounding box center [94, 237] width 44 height 7
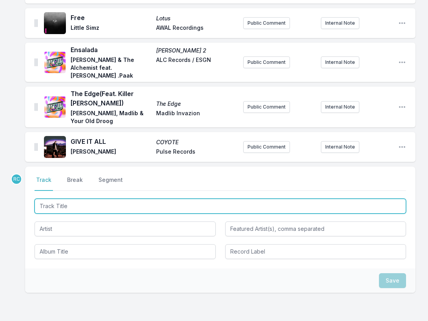
click at [371, 199] on input "Track Title" at bounding box center [220, 206] width 371 height 15
paste input "Listen"
type input "Listen"
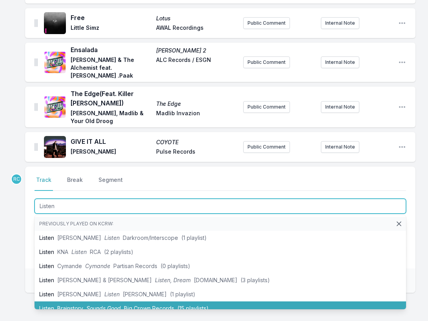
click at [65, 305] on span "Brainstory" at bounding box center [70, 308] width 26 height 7
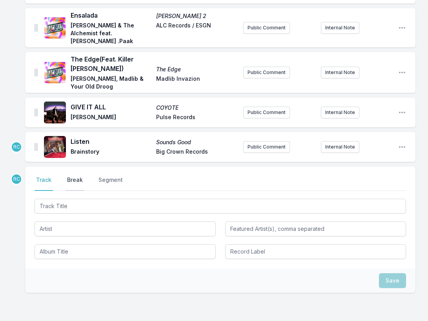
click at [76, 176] on button "Break" at bounding box center [74, 183] width 19 height 15
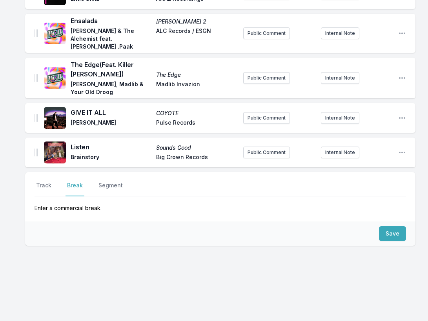
scroll to position [1291, 0]
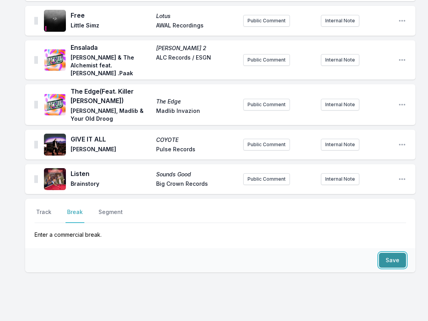
click at [390, 253] on button "Save" at bounding box center [392, 260] width 27 height 15
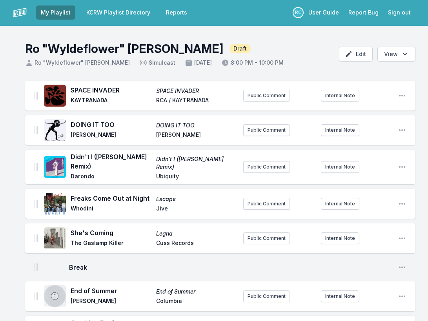
scroll to position [0, 0]
